Goal: Task Accomplishment & Management: Manage account settings

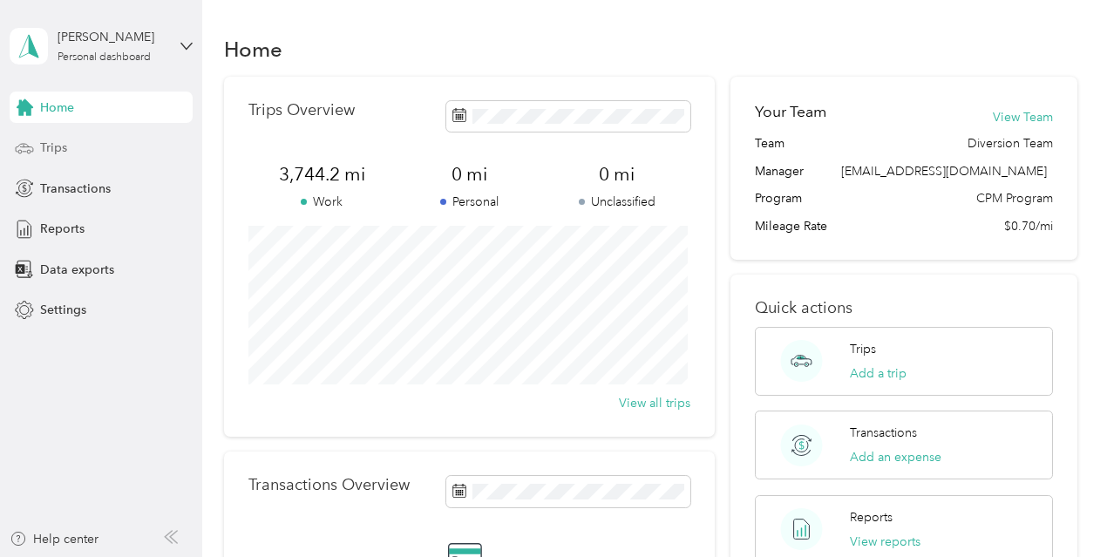
click at [79, 159] on div "Trips" at bounding box center [101, 147] width 183 height 31
